Goal: Find specific page/section: Find specific page/section

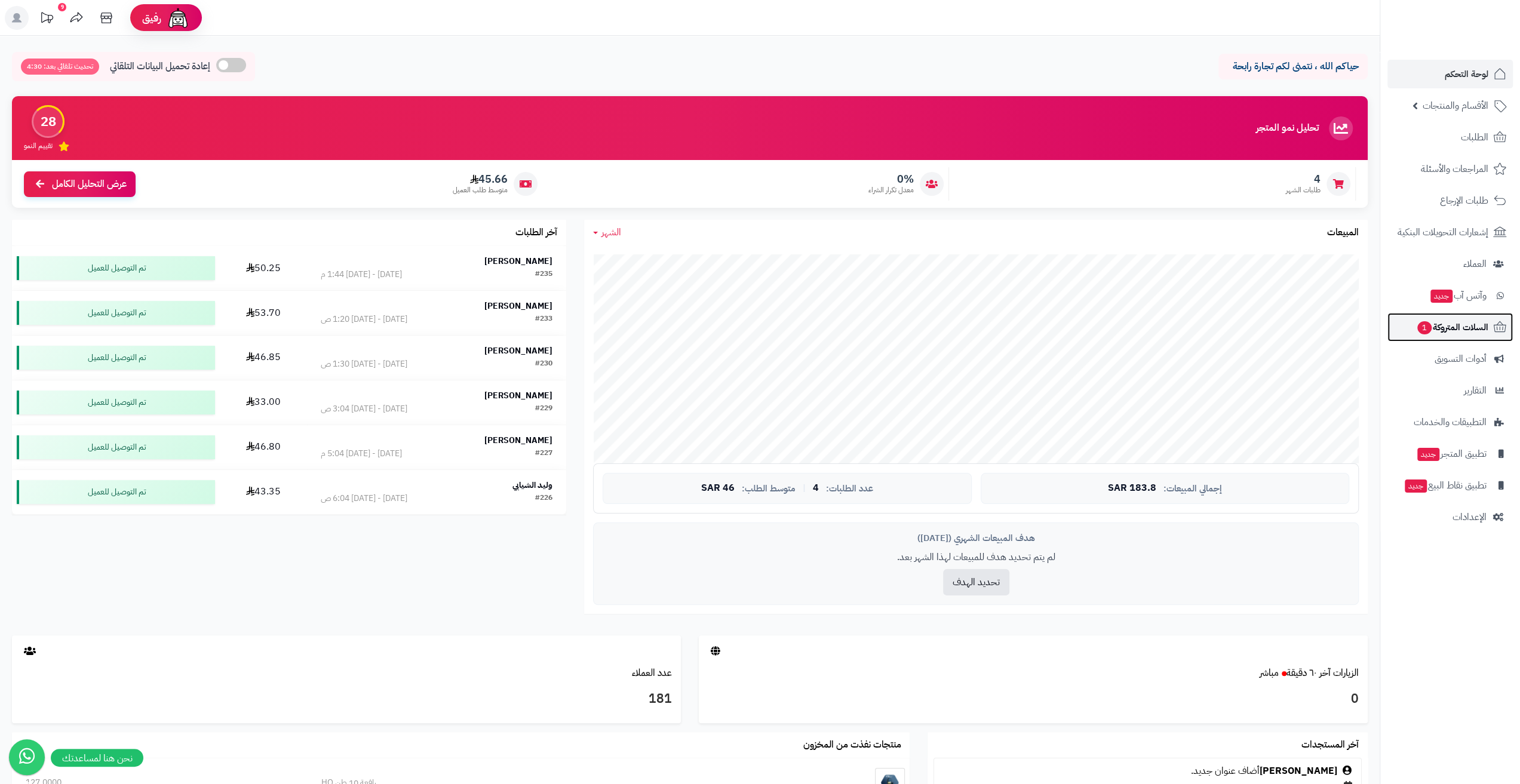
click at [1461, 325] on span "السلات المتروكة 1" at bounding box center [1452, 327] width 72 height 16
